Goal: Information Seeking & Learning: Learn about a topic

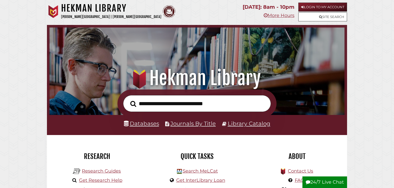
scroll to position [98, 293]
click at [153, 122] on link "Databases" at bounding box center [141, 123] width 35 height 7
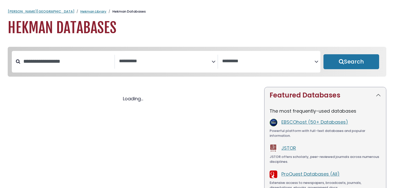
select select "Database Subject Filter"
select select "Database Vendors Filter"
select select "Database Subject Filter"
select select "Database Vendors Filter"
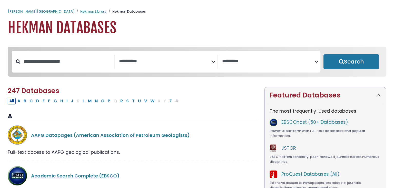
click at [213, 60] on icon "Search filters" at bounding box center [214, 61] width 4 height 8
click at [290, 122] on link "EBSCOhost (50+ Databases)" at bounding box center [315, 122] width 67 height 6
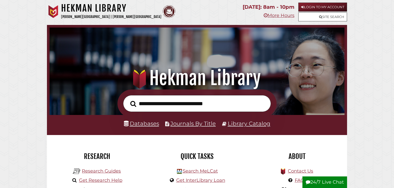
scroll to position [98, 293]
click at [243, 123] on link "Library Catalog" at bounding box center [249, 123] width 43 height 7
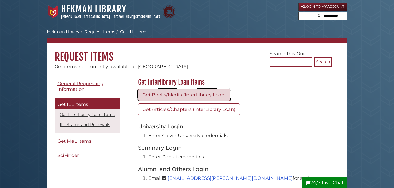
click at [175, 90] on link "Get Books/Media (InterLibrary Loan)" at bounding box center [184, 95] width 92 height 12
